Goal: Check status: Check status

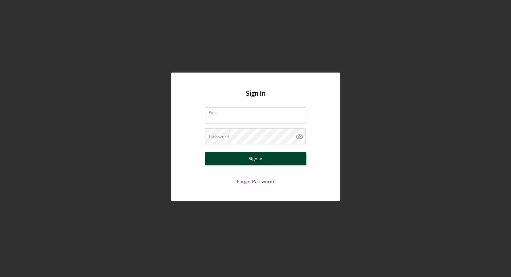
type input "[EMAIL_ADDRESS][DOMAIN_NAME]"
click at [247, 156] on button "Sign In" at bounding box center [255, 159] width 101 height 14
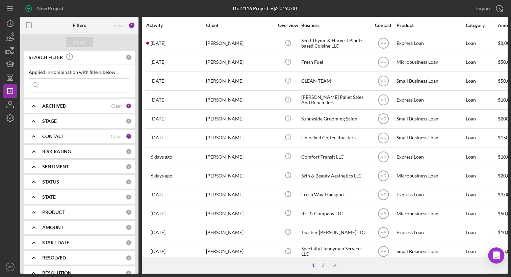
click at [0, 265] on nordpass-portal at bounding box center [0, 277] width 0 height 0
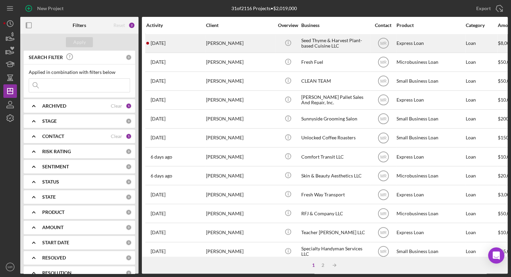
click at [174, 42] on div "[DATE] [PERSON_NAME]" at bounding box center [175, 43] width 59 height 18
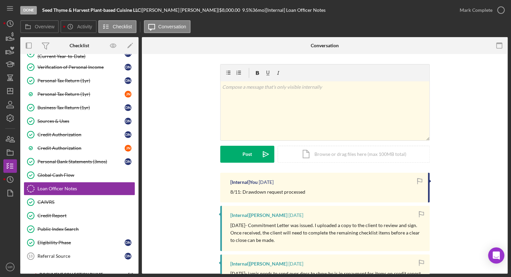
scroll to position [155, 0]
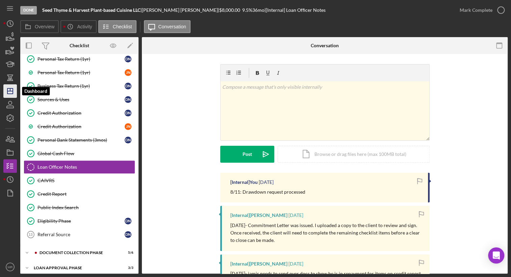
click at [10, 94] on polygon "button" at bounding box center [9, 90] width 5 height 5
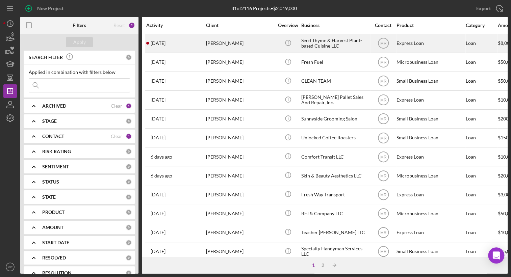
click at [248, 45] on div "[PERSON_NAME]" at bounding box center [240, 43] width 68 height 18
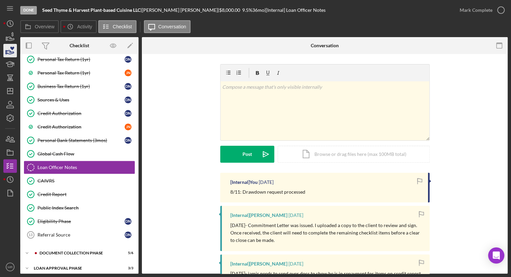
scroll to position [155, 0]
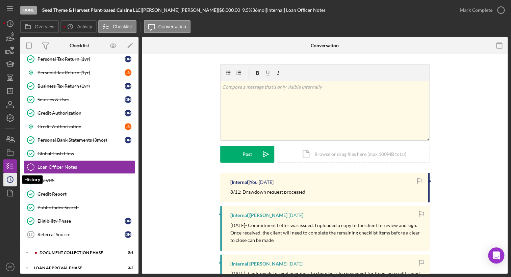
drag, startPoint x: 11, startPoint y: 177, endPoint x: 15, endPoint y: 175, distance: 4.7
click at [11, 178] on icon "Icon/History" at bounding box center [10, 179] width 17 height 17
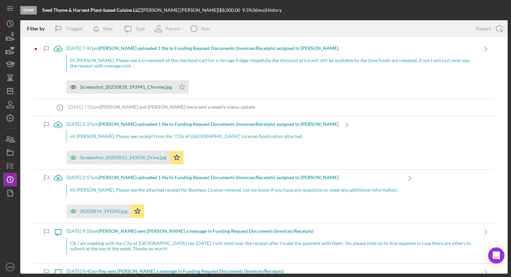
click at [105, 80] on div "Screenshot_20250818_193941_Chrome.jpg" at bounding box center [121, 87] width 109 height 14
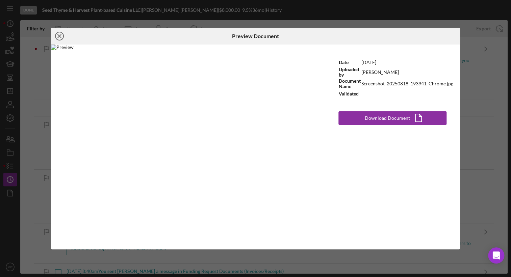
click at [60, 33] on icon "Icon/Close" at bounding box center [59, 36] width 17 height 17
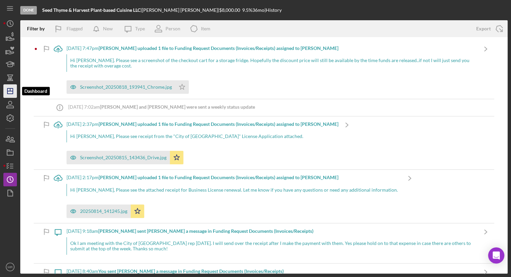
click at [11, 89] on icon "Icon/Dashboard" at bounding box center [10, 91] width 17 height 17
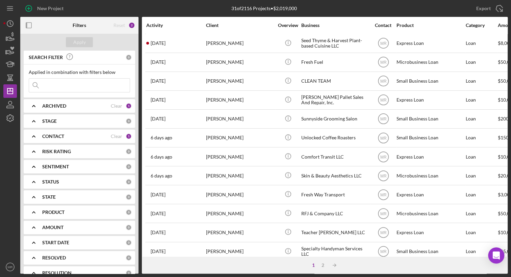
drag, startPoint x: 260, startPoint y: 252, endPoint x: 269, endPoint y: 254, distance: 9.7
click at [269, 254] on div "Activity Client Overview Business Contact Product Category Amount Started Closi…" at bounding box center [325, 137] width 366 height 240
drag, startPoint x: 254, startPoint y: 17, endPoint x: 209, endPoint y: 8, distance: 45.7
click at [209, 8] on div "31 of 2116 Projects • $2,019,000" at bounding box center [264, 8] width 162 height 17
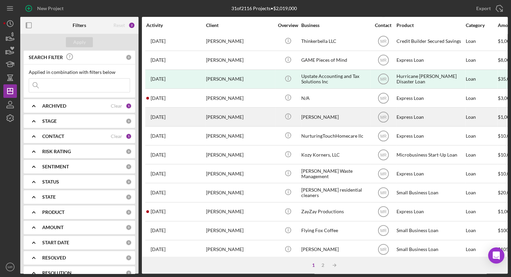
scroll to position [254, 0]
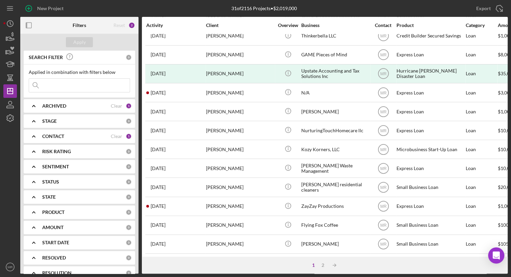
click at [46, 137] on b "CONTACT" at bounding box center [53, 136] width 22 height 5
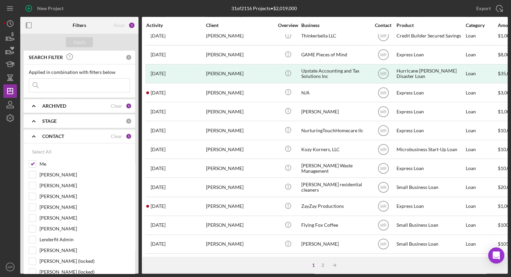
click at [62, 137] on b "CONTACT" at bounding box center [53, 136] width 22 height 5
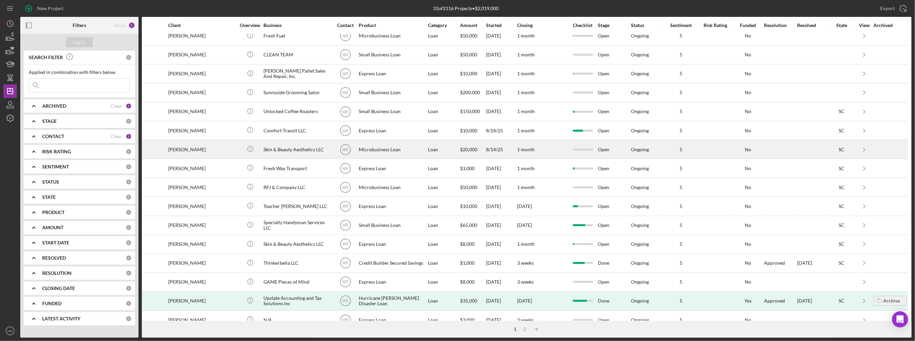
scroll to position [21, 42]
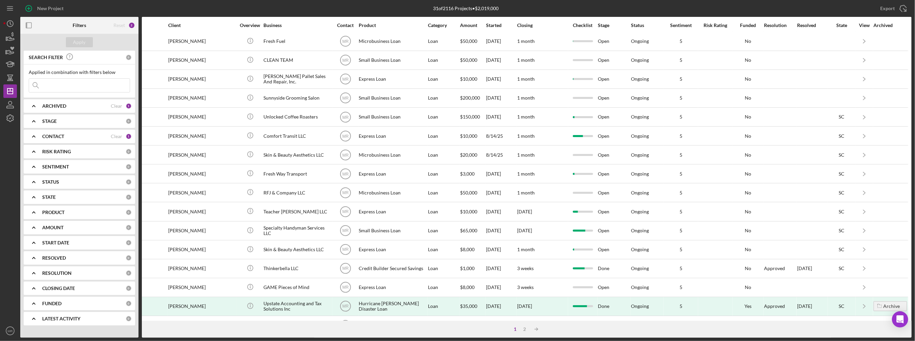
click at [56, 89] on input at bounding box center [79, 86] width 101 height 14
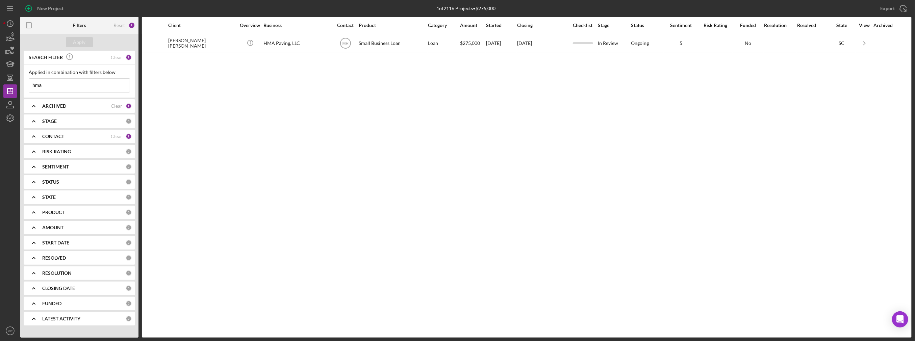
scroll to position [0, 37]
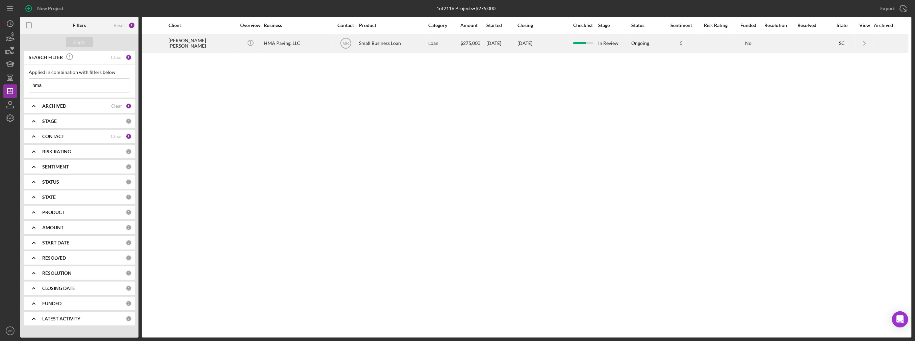
type input "hma"
click at [296, 46] on div "HMA Paving, LLC" at bounding box center [298, 43] width 68 height 18
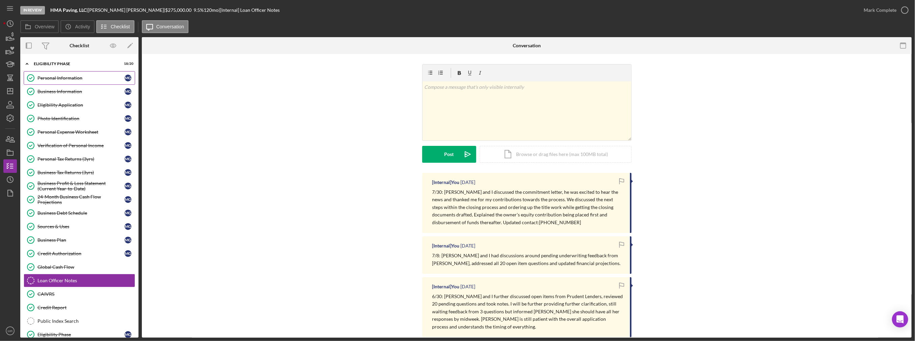
click at [70, 77] on div "Personal Information" at bounding box center [80, 77] width 87 height 5
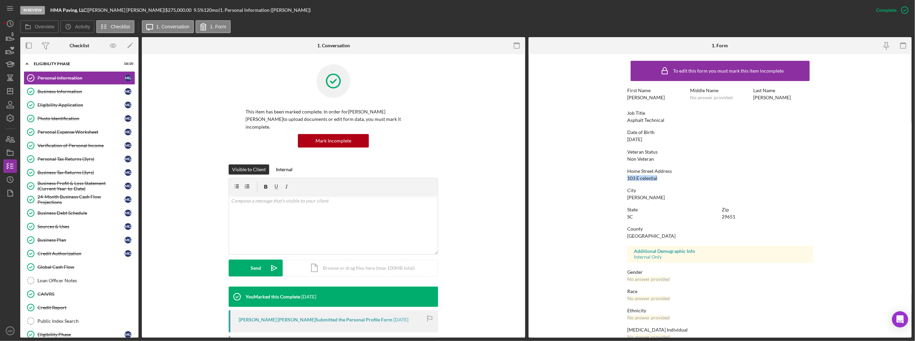
drag, startPoint x: 623, startPoint y: 175, endPoint x: 660, endPoint y: 179, distance: 37.8
click at [511, 179] on form "To edit this form you must mark this item incomplete First Name [PERSON_NAME] M…" at bounding box center [719, 196] width 383 height 284
copy div "103 E celestial"
